Goal: Entertainment & Leisure: Consume media (video, audio)

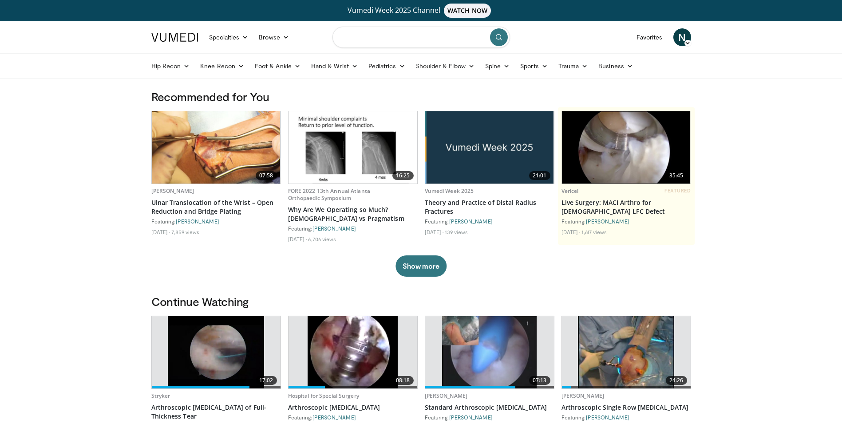
click at [381, 43] on input "Search topics, interventions" at bounding box center [421, 37] width 178 height 21
type input "*********"
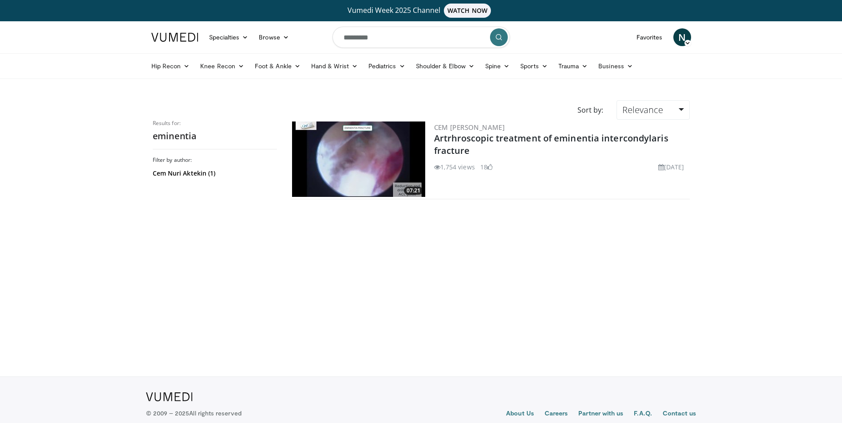
click at [382, 181] on img at bounding box center [358, 159] width 133 height 75
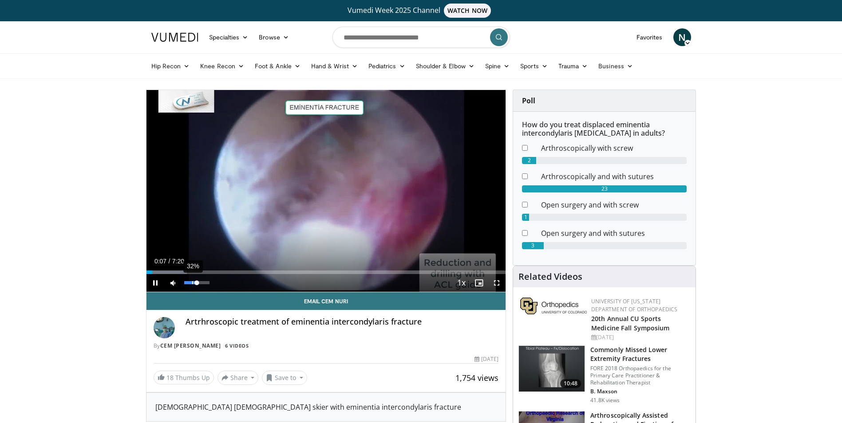
click at [192, 280] on div "32%" at bounding box center [197, 283] width 31 height 18
click at [187, 284] on div "11%" at bounding box center [196, 282] width 25 height 3
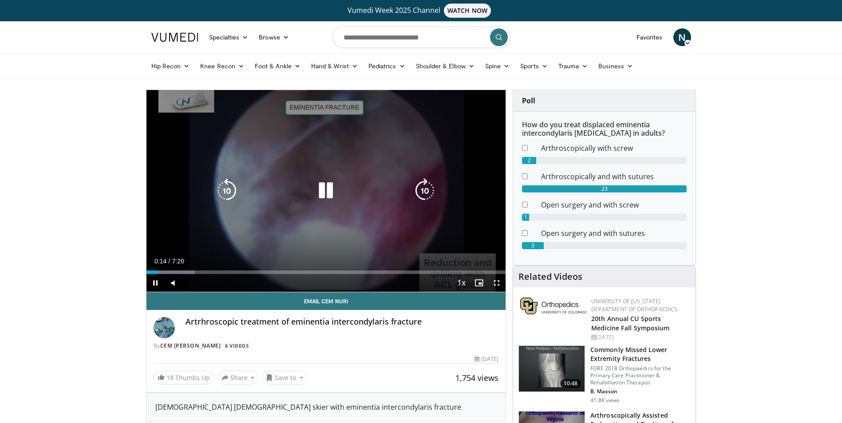
click at [249, 154] on div "10 seconds Tap to unmute" at bounding box center [325, 191] width 359 height 202
click at [318, 186] on icon "Video Player" at bounding box center [325, 190] width 25 height 25
click at [264, 225] on div "10 seconds Tap to unmute" at bounding box center [325, 191] width 359 height 202
click at [320, 179] on icon "Video Player" at bounding box center [325, 190] width 25 height 25
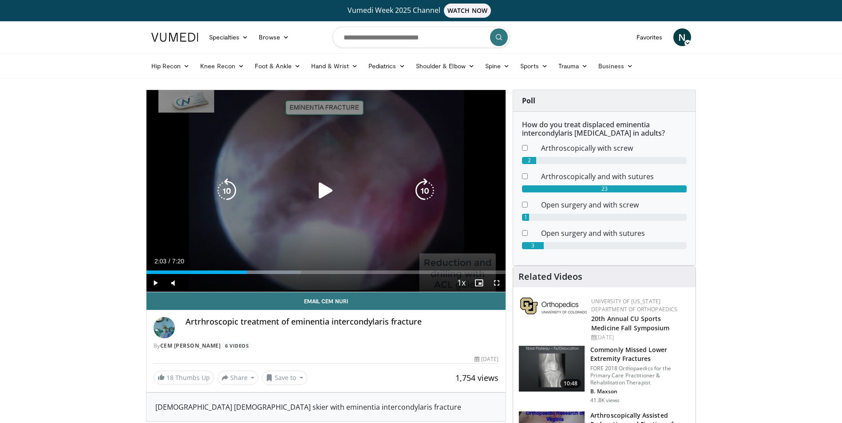
click at [321, 169] on div "10 seconds Tap to unmute" at bounding box center [325, 191] width 359 height 202
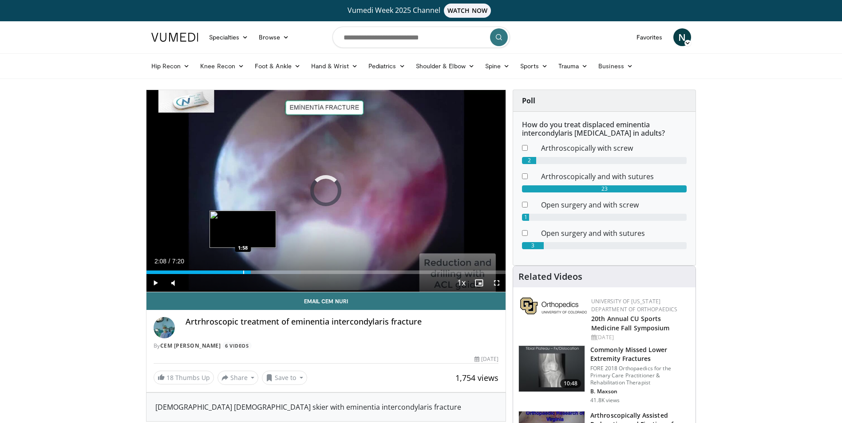
click at [242, 273] on div "2:08" at bounding box center [198, 273] width 104 height 4
click at [227, 273] on div "1:39" at bounding box center [186, 273] width 81 height 4
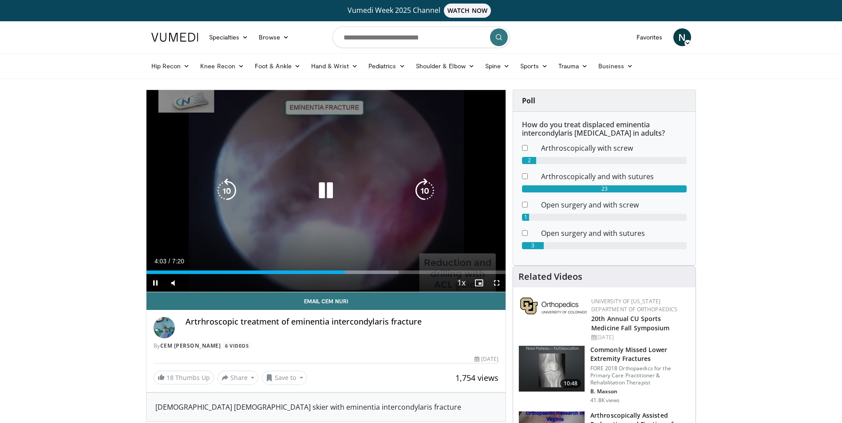
click at [393, 225] on div "10 seconds Tap to unmute" at bounding box center [325, 191] width 359 height 202
click at [350, 198] on div "Video Player" at bounding box center [326, 191] width 216 height 18
click at [329, 176] on div "10 seconds Tap to unmute" at bounding box center [325, 191] width 359 height 202
click at [329, 180] on icon "Video Player" at bounding box center [325, 190] width 25 height 25
click at [324, 196] on icon "Video Player" at bounding box center [325, 190] width 25 height 25
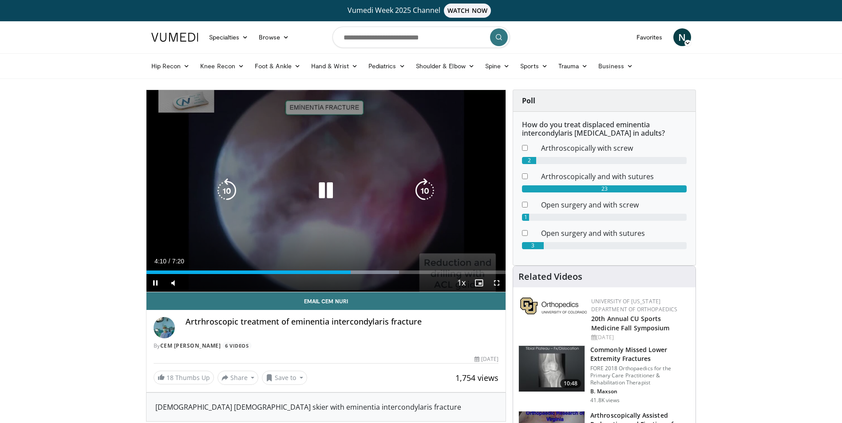
click at [348, 167] on div "10 seconds Tap to unmute" at bounding box center [325, 191] width 359 height 202
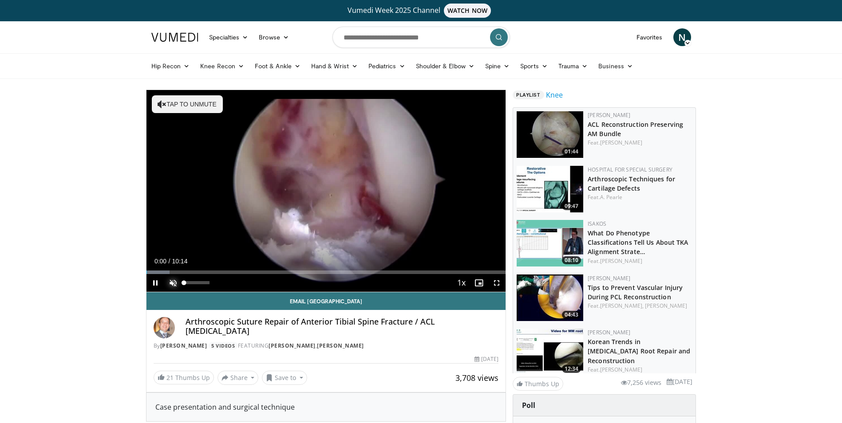
click at [174, 284] on span "Video Player" at bounding box center [173, 283] width 18 height 18
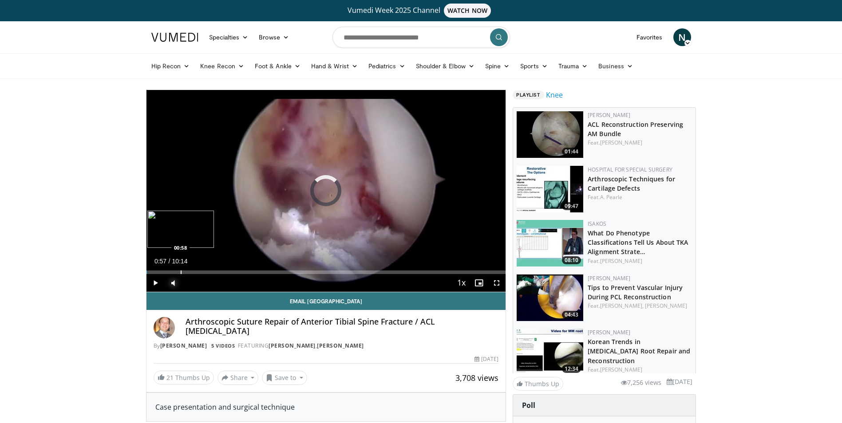
click at [181, 273] on div "Progress Bar" at bounding box center [181, 273] width 1 height 4
click at [209, 269] on div "Loaded : 11.39% 01:48 01:48" at bounding box center [325, 270] width 359 height 8
click at [201, 269] on div "Loaded : 0.00% 01:50 01:34" at bounding box center [325, 270] width 359 height 8
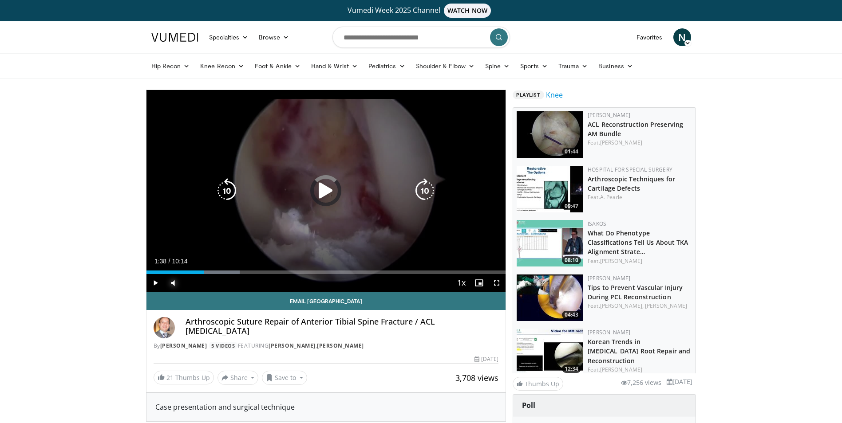
click at [216, 268] on div "Loaded : 25.98% 01:38 01:58" at bounding box center [325, 270] width 359 height 8
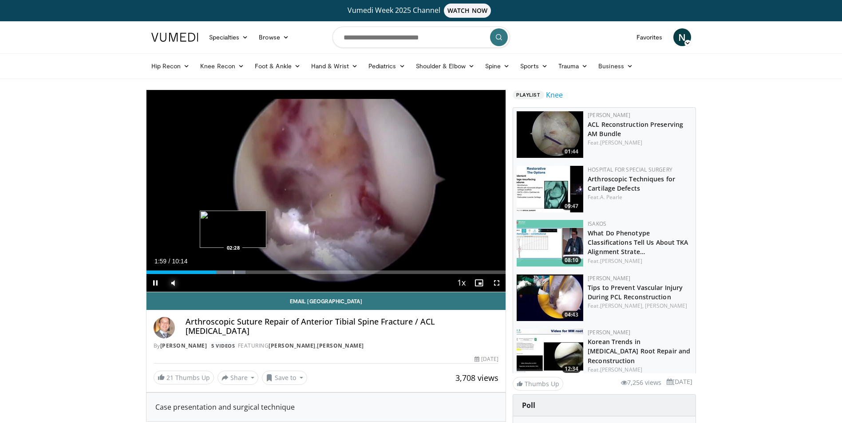
click at [233, 269] on div "Loaded : 27.66% 01:59 02:28" at bounding box center [325, 270] width 359 height 8
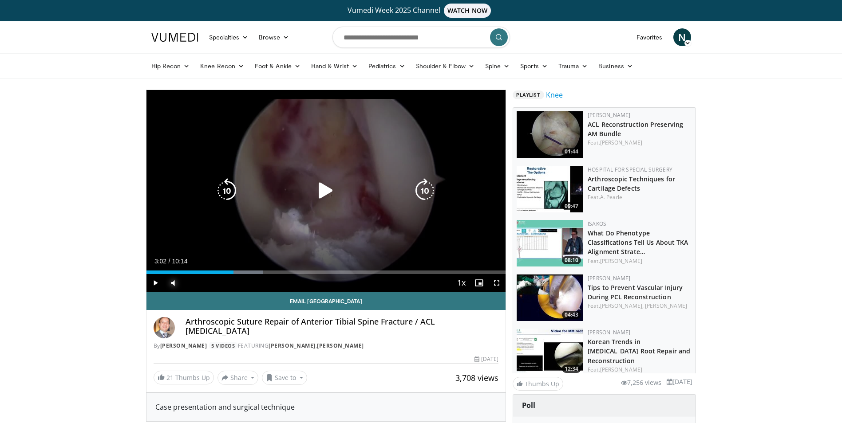
click at [253, 272] on div "Progress Bar" at bounding box center [240, 273] width 47 height 4
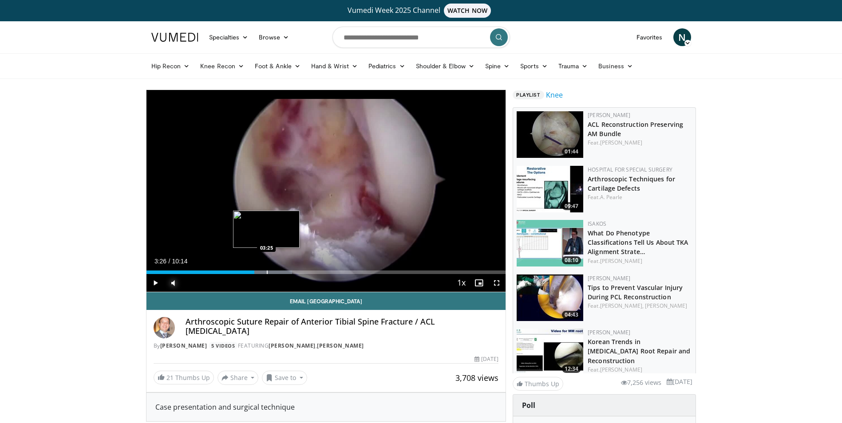
click at [267, 271] on div "Progress Bar" at bounding box center [267, 273] width 1 height 4
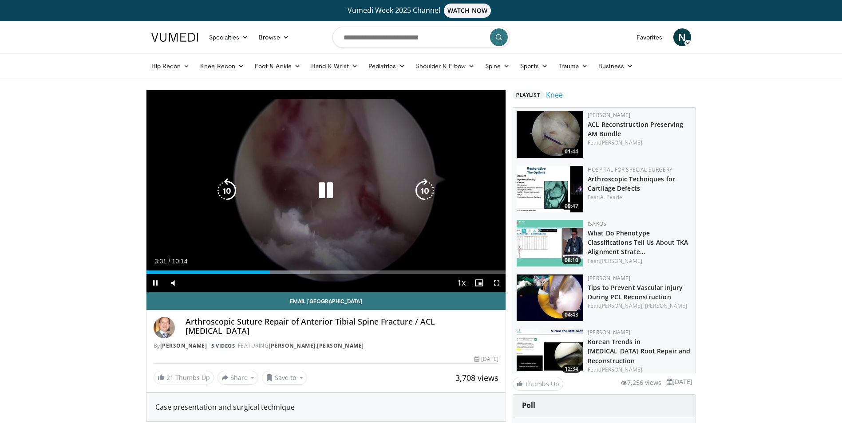
click at [260, 186] on div "Video Player" at bounding box center [326, 191] width 216 height 18
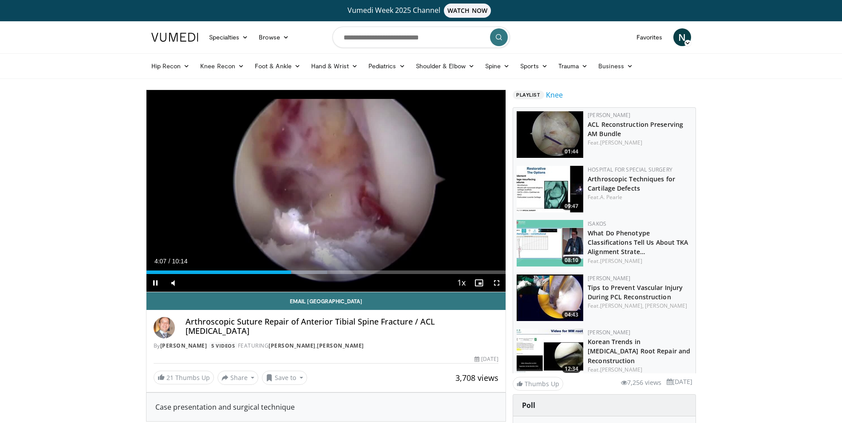
click at [300, 275] on div "Current Time 4:07 / Duration 10:14 Pause Skip Backward Skip Forward Mute Loaded…" at bounding box center [325, 283] width 359 height 18
click at [306, 273] on div "Progress Bar" at bounding box center [306, 273] width 1 height 4
click at [310, 269] on div "Loaded : 55.22% 04:40 04:40" at bounding box center [325, 270] width 359 height 8
click at [324, 268] on div "Loaded : 56.85% 04:41 05:04" at bounding box center [325, 270] width 359 height 8
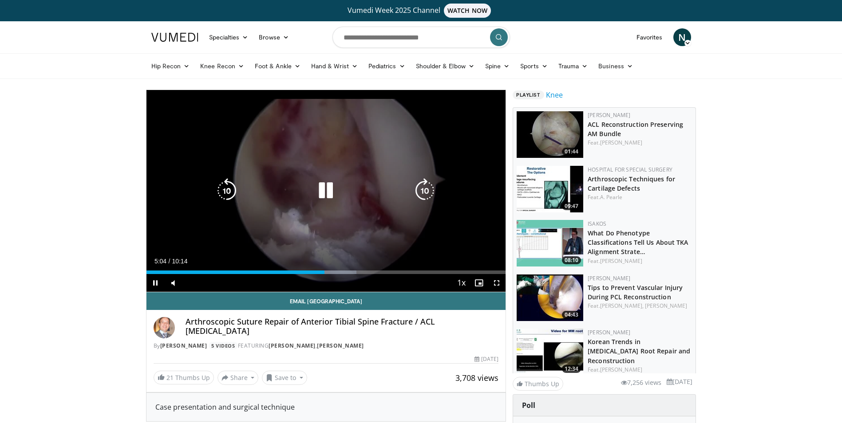
click at [336, 268] on div "Loaded : 58.47% 05:04 05:04" at bounding box center [325, 270] width 359 height 8
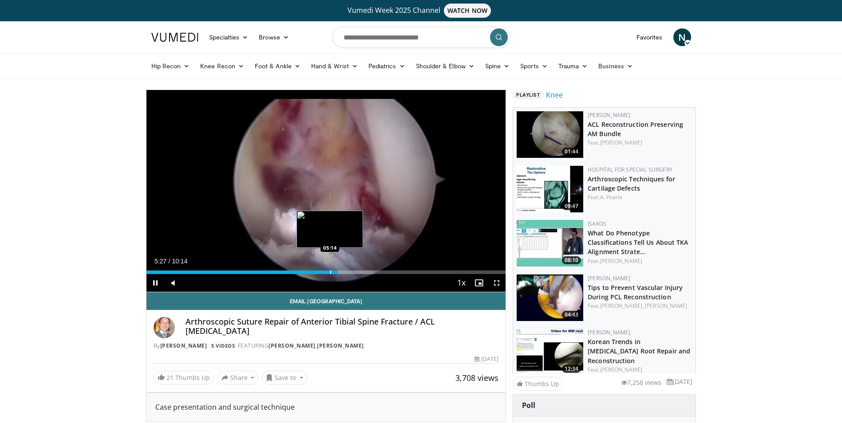
click at [330, 274] on div "Progress Bar" at bounding box center [330, 273] width 1 height 4
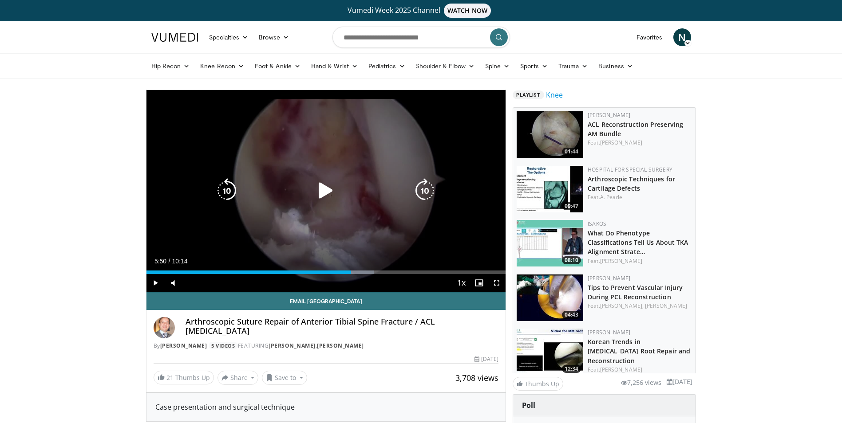
click at [351, 269] on div "Loaded : 63.35% 05:50 05:14" at bounding box center [325, 270] width 359 height 8
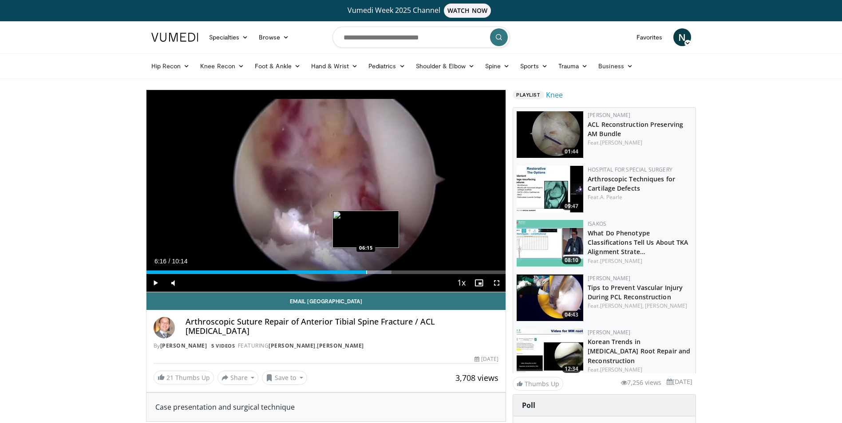
click at [366, 271] on div "Progress Bar" at bounding box center [366, 273] width 1 height 4
click at [381, 273] on div "Progress Bar" at bounding box center [381, 273] width 1 height 4
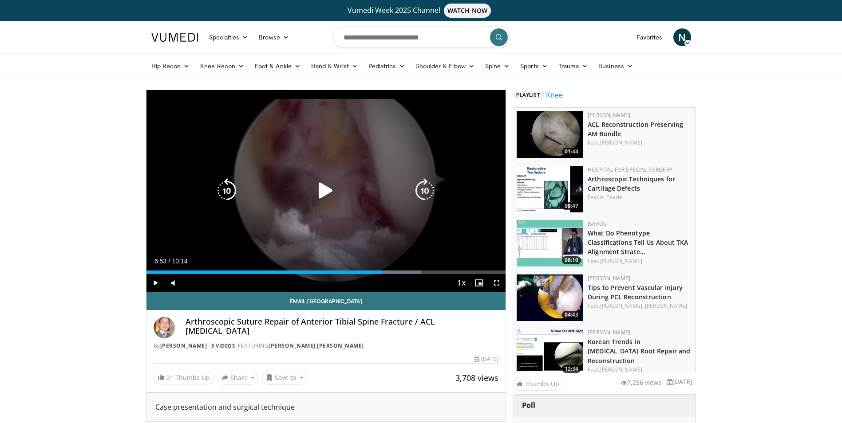
click at [388, 272] on div "Progress Bar" at bounding box center [396, 273] width 50 height 4
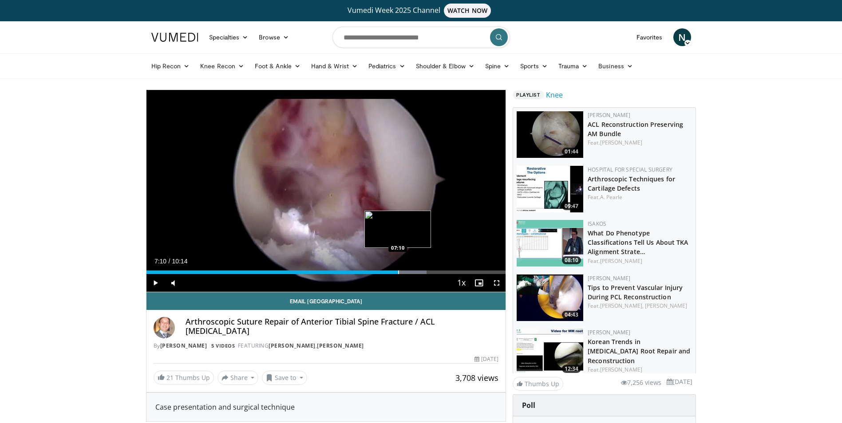
click at [398, 271] on div "Progress Bar" at bounding box center [398, 273] width 1 height 4
click at [425, 271] on div "Progress Bar" at bounding box center [425, 273] width 1 height 4
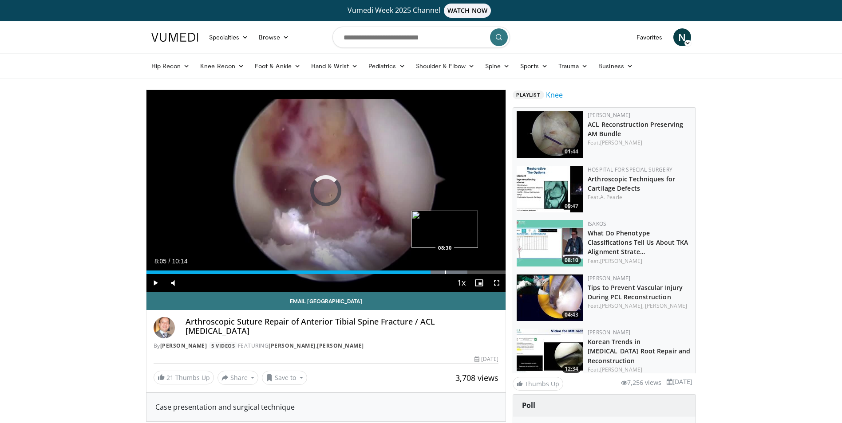
click at [445, 274] on div "Progress Bar" at bounding box center [445, 273] width 1 height 4
click at [463, 272] on div "Loaded : 94.21% 08:35 09:03" at bounding box center [325, 273] width 359 height 4
click at [476, 273] on div "Progress Bar" at bounding box center [476, 273] width 1 height 4
